Goal: Transaction & Acquisition: Book appointment/travel/reservation

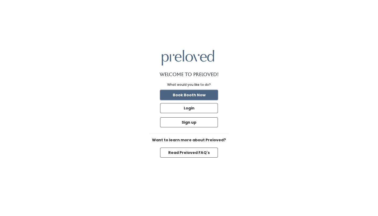
click at [199, 95] on button "Book Booth Now" at bounding box center [189, 95] width 58 height 10
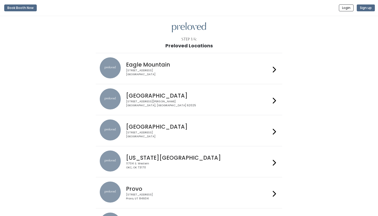
click at [199, 95] on h4 "[GEOGRAPHIC_DATA]" at bounding box center [198, 95] width 145 height 6
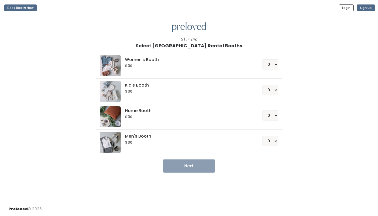
click at [113, 65] on img at bounding box center [110, 65] width 21 height 21
click at [274, 65] on select "0 1 2 3 4" at bounding box center [271, 64] width 16 height 10
select select "1"
click at [191, 166] on button "Next" at bounding box center [189, 165] width 53 height 13
